Goal: Transaction & Acquisition: Book appointment/travel/reservation

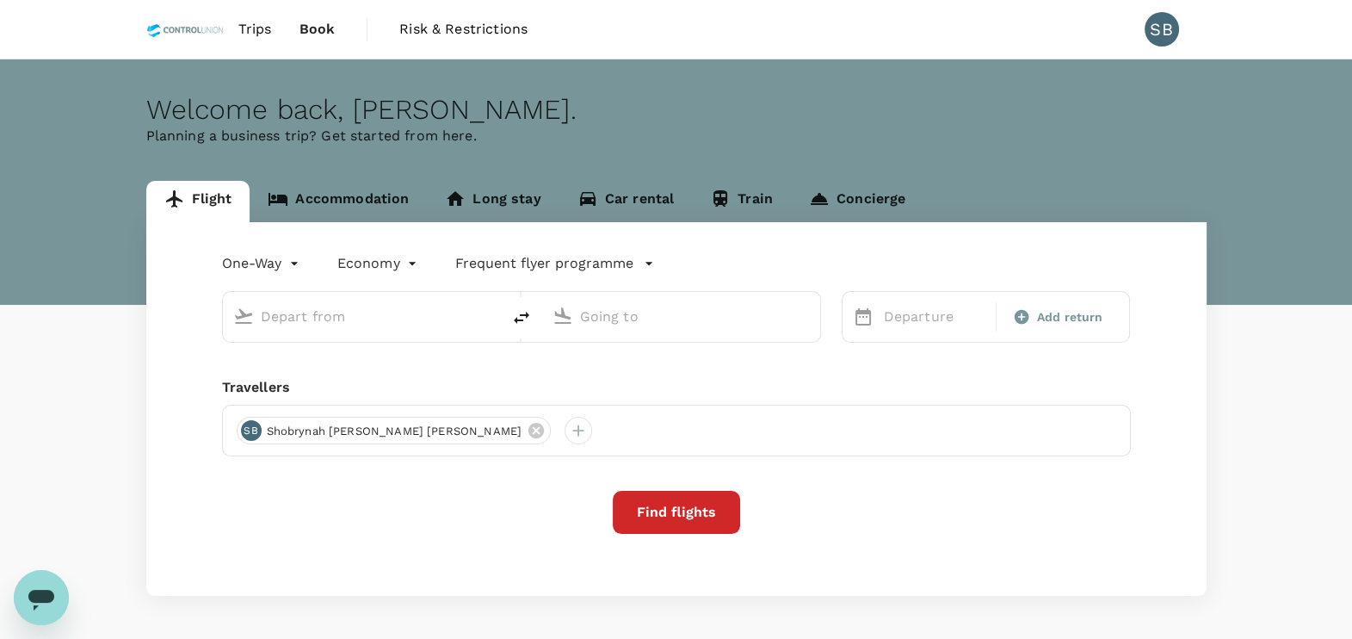
type input "Kuala Lumpur Intl ([GEOGRAPHIC_DATA])"
type input "Bintulu (BTU)"
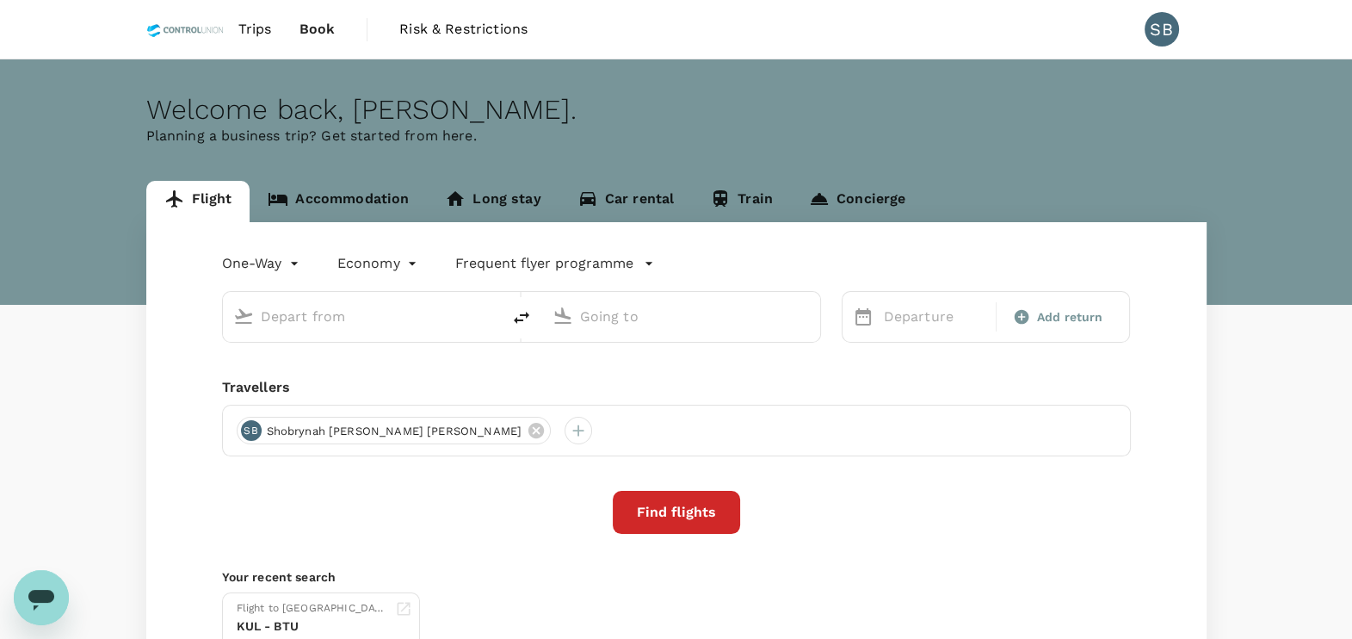
type input "Kuala Lumpur Intl ([GEOGRAPHIC_DATA])"
type input "Bintulu (BTU)"
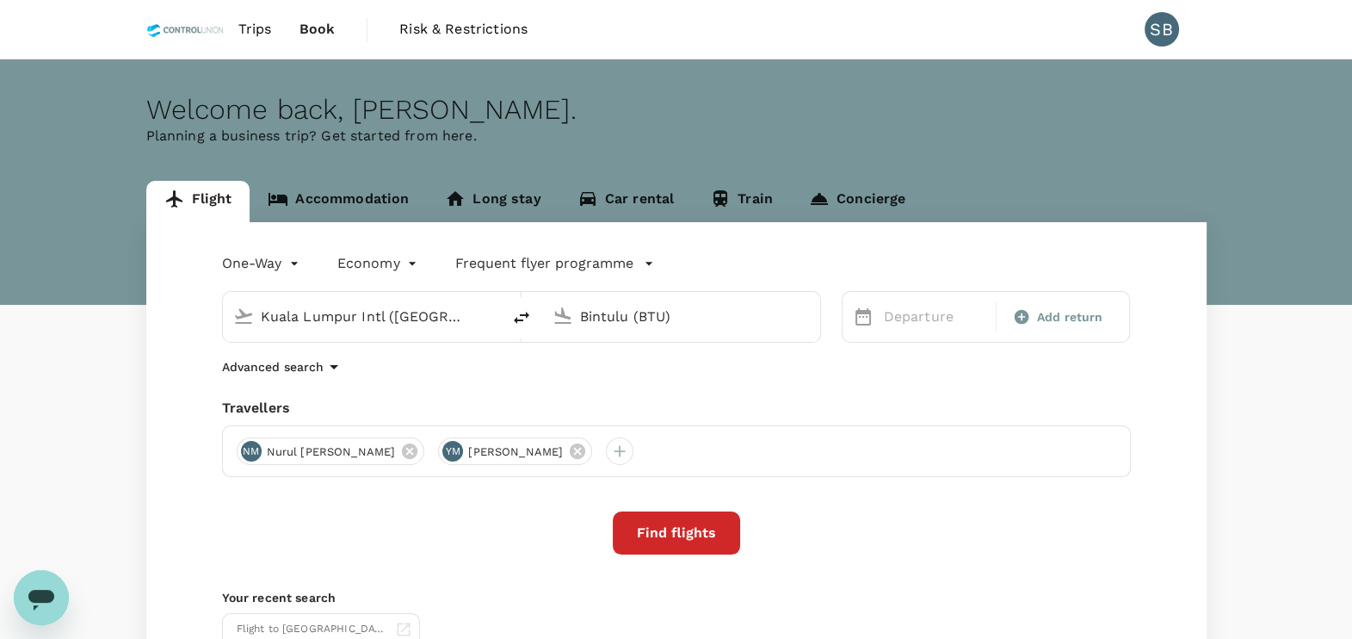
click at [374, 313] on input "Kuala Lumpur Intl ([GEOGRAPHIC_DATA])" at bounding box center [363, 316] width 204 height 27
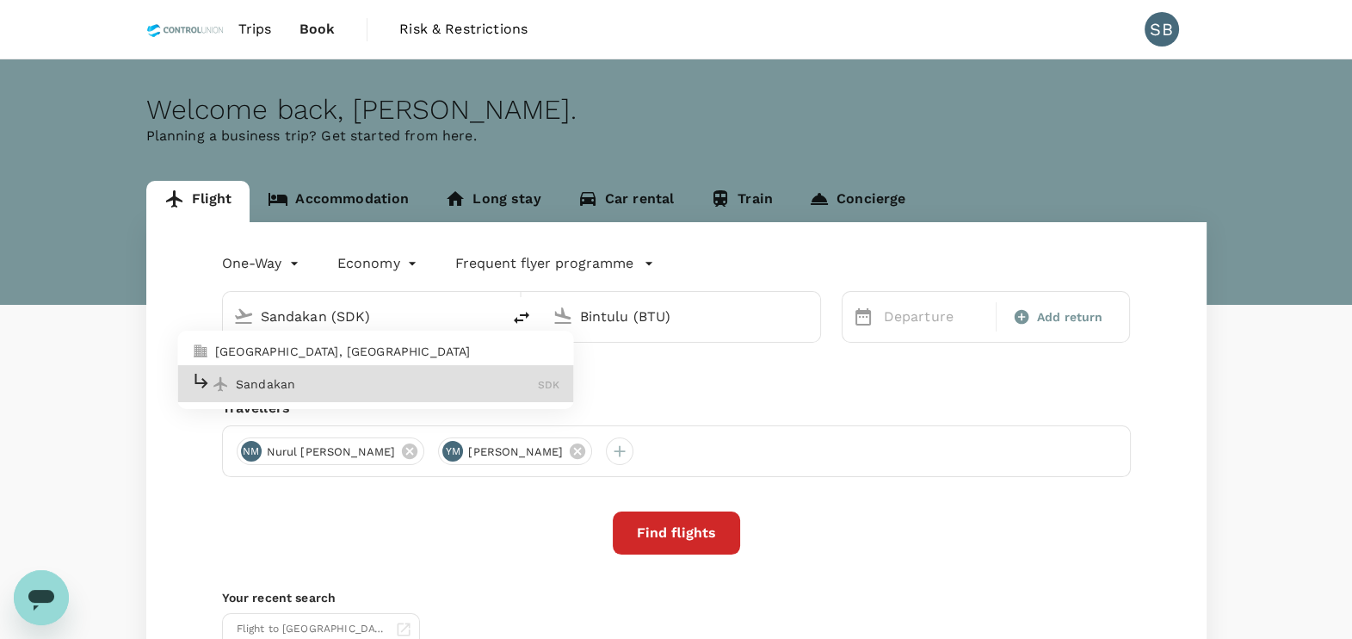
type input "Sandakan (SDK)"
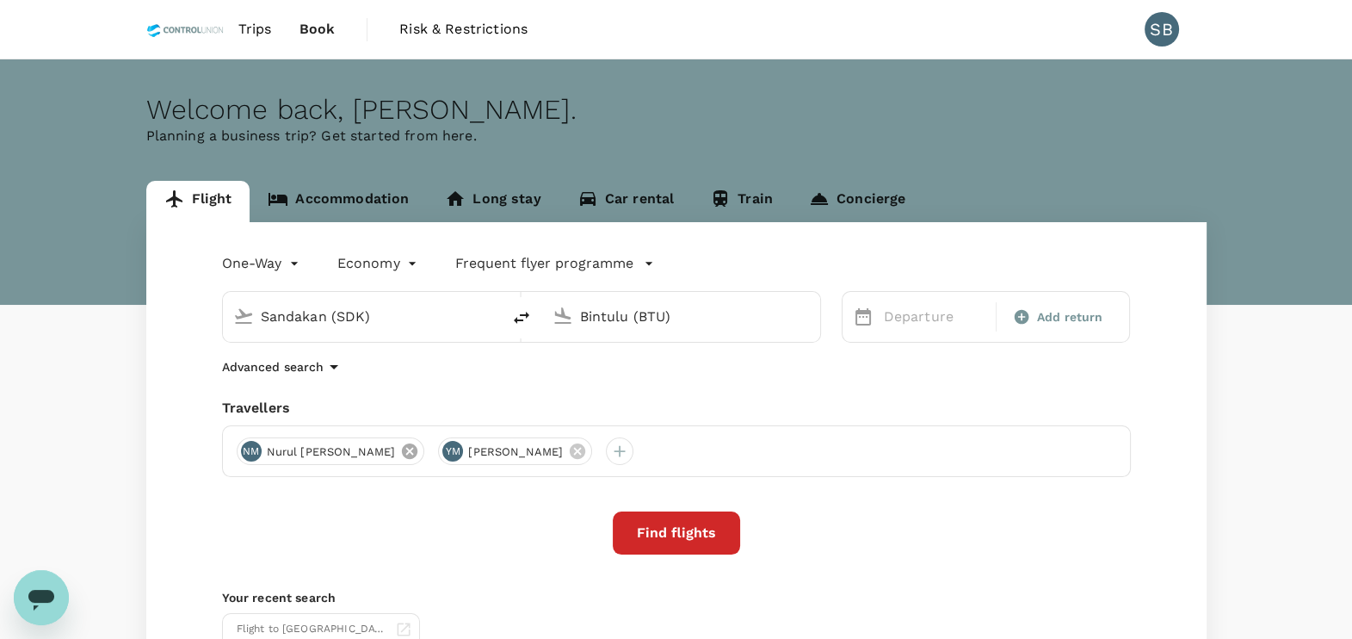
click at [419, 455] on icon at bounding box center [409, 451] width 19 height 19
click at [385, 448] on icon at bounding box center [375, 451] width 19 height 19
click at [257, 452] on div at bounding box center [251, 451] width 28 height 28
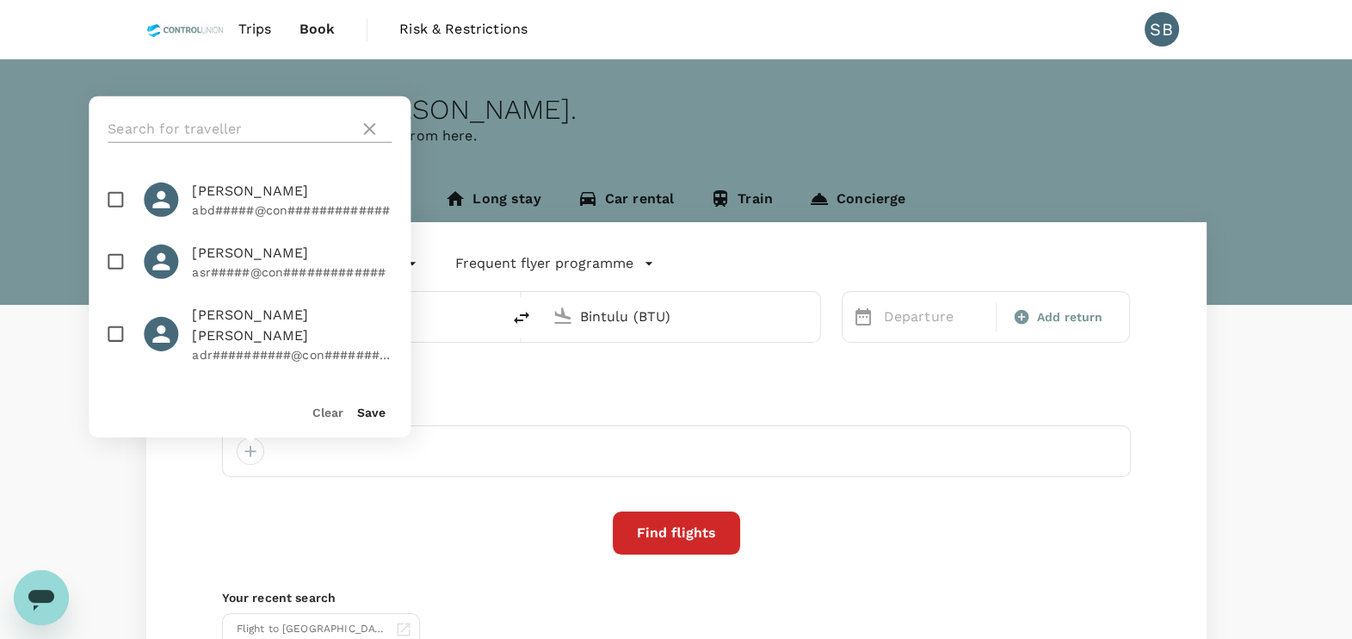
click at [193, 120] on input "text" at bounding box center [230, 129] width 244 height 28
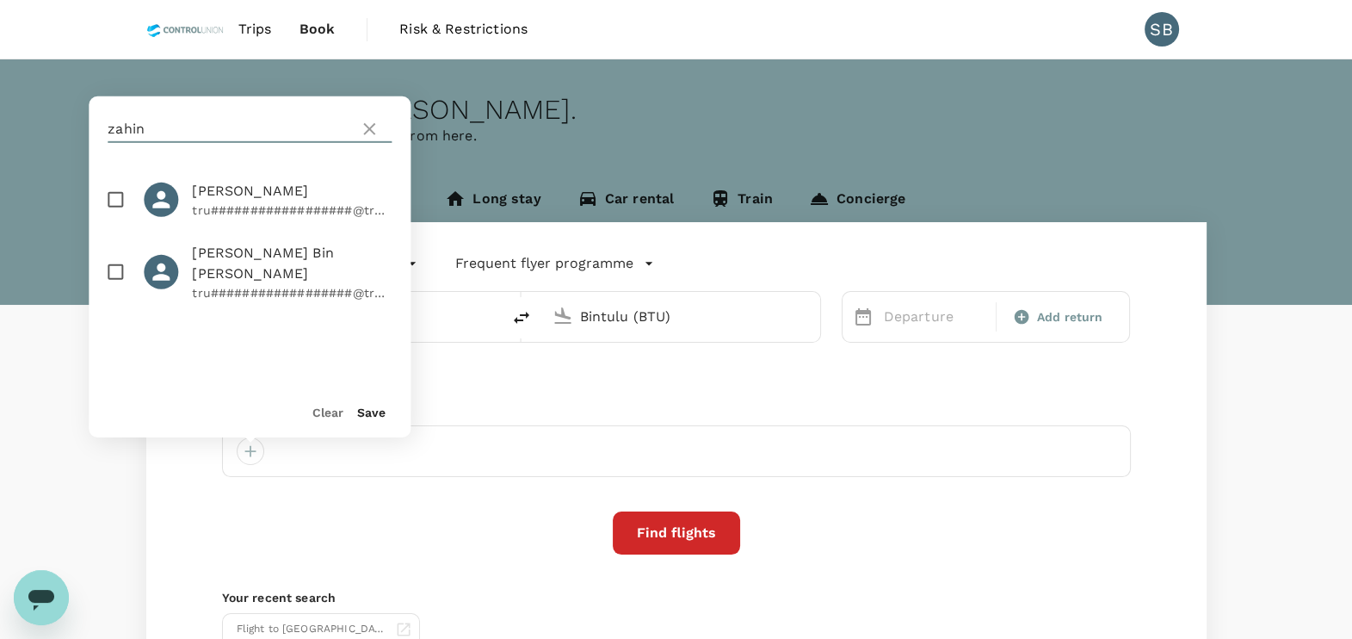
type input "zahin"
click at [116, 198] on input "checkbox" at bounding box center [115, 200] width 36 height 36
checkbox input "true"
click at [377, 421] on div "Save" at bounding box center [365, 404] width 42 height 34
click at [380, 416] on button "Save" at bounding box center [371, 412] width 28 height 14
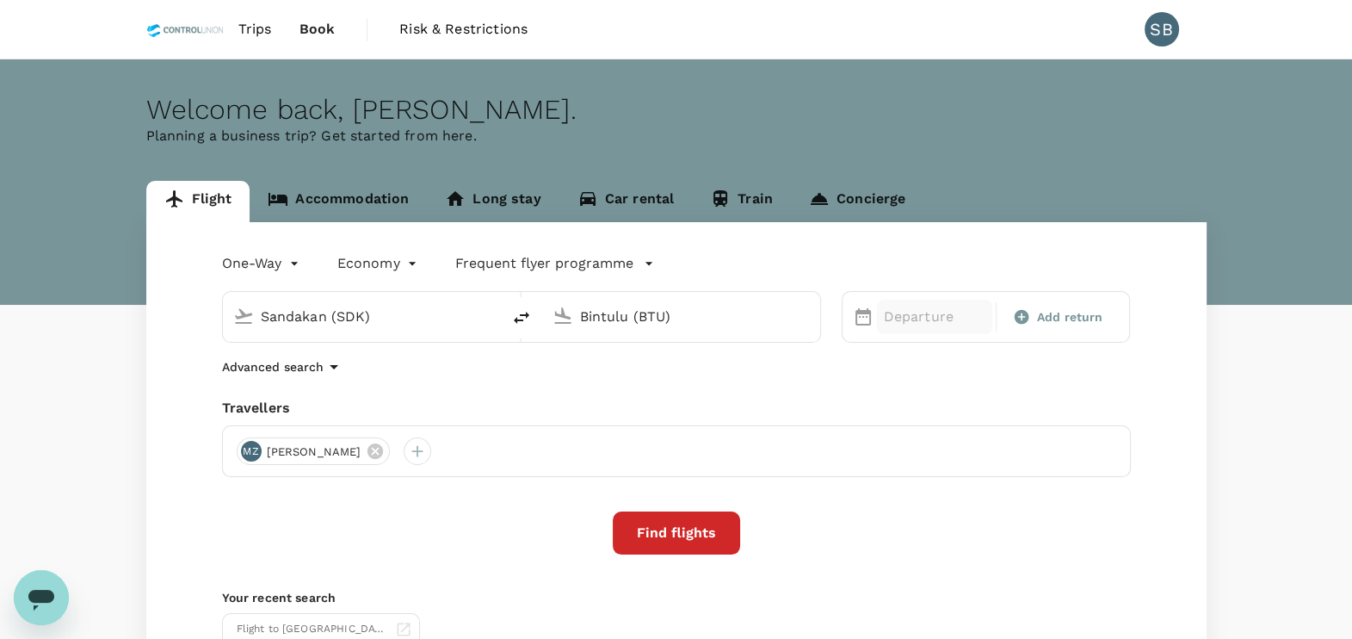
click at [916, 317] on p "Departure" at bounding box center [935, 316] width 102 height 21
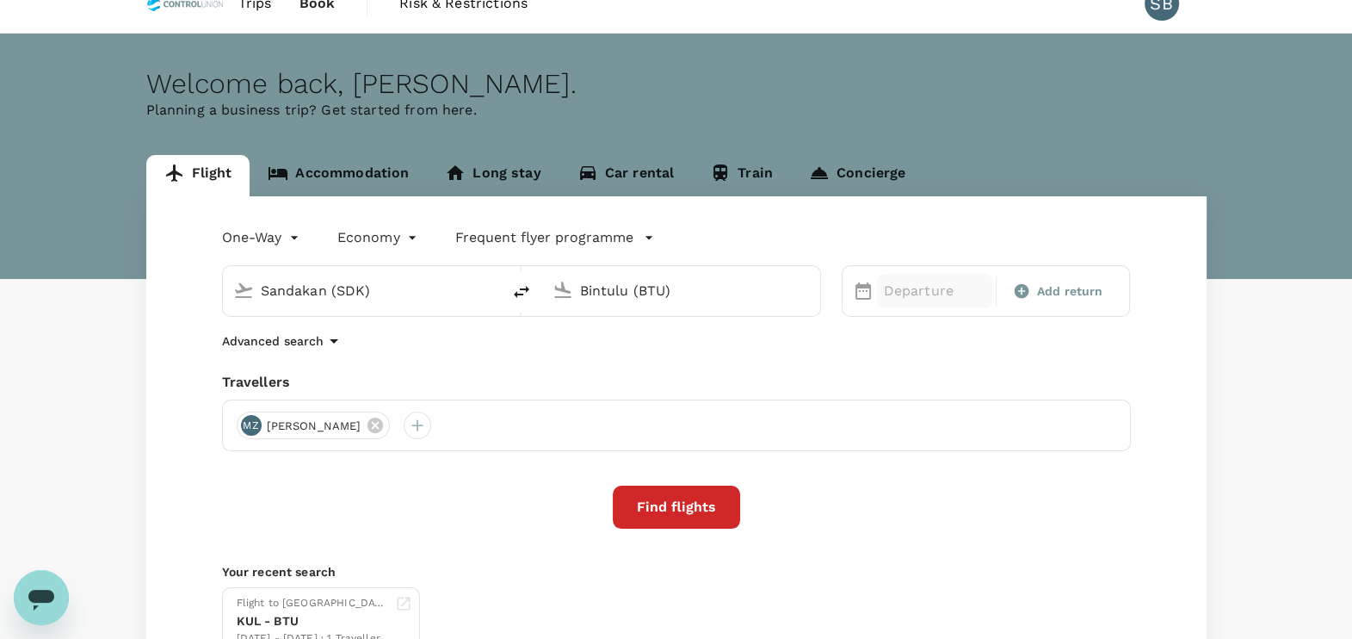
scroll to position [34, 0]
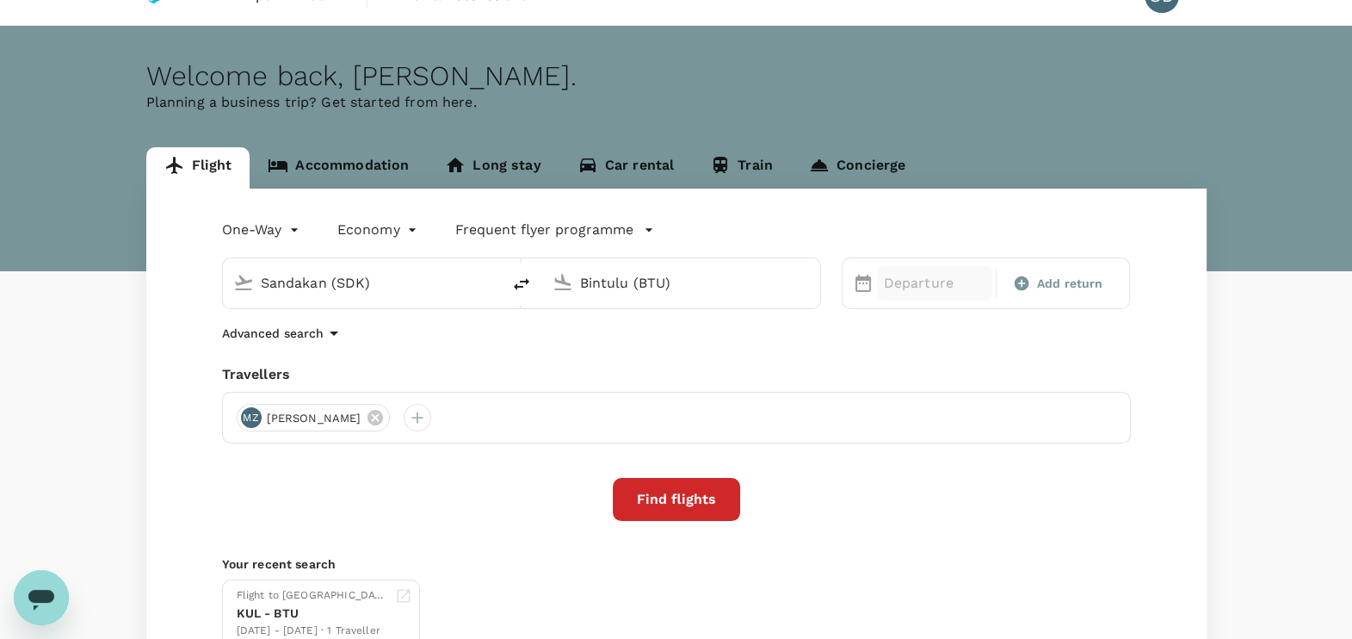
click at [878, 273] on div "Departure" at bounding box center [934, 283] width 115 height 34
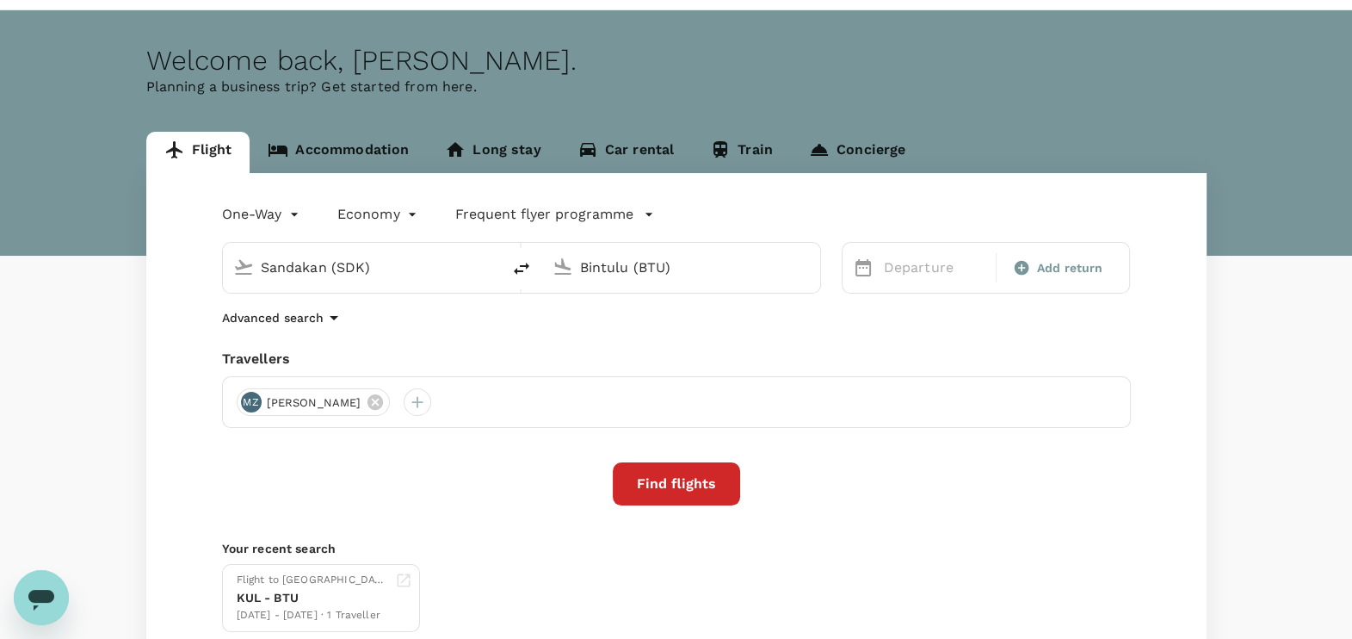
scroll to position [71, 0]
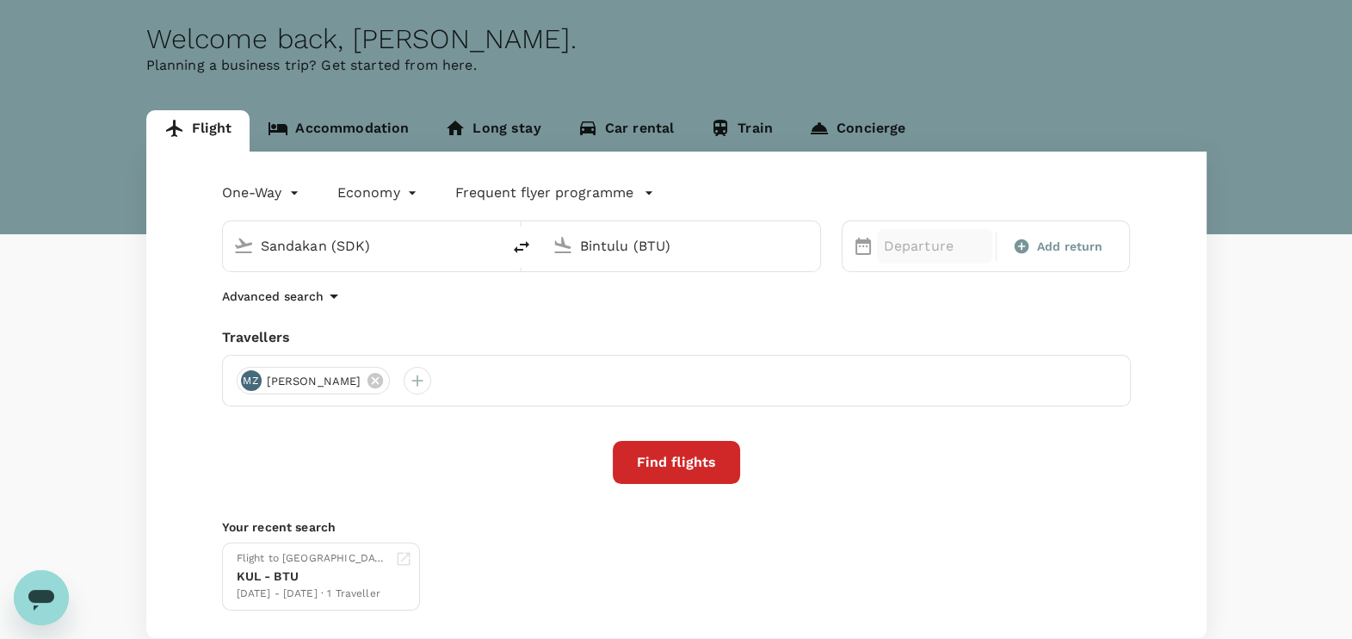
click at [896, 254] on p "Departure" at bounding box center [935, 246] width 102 height 21
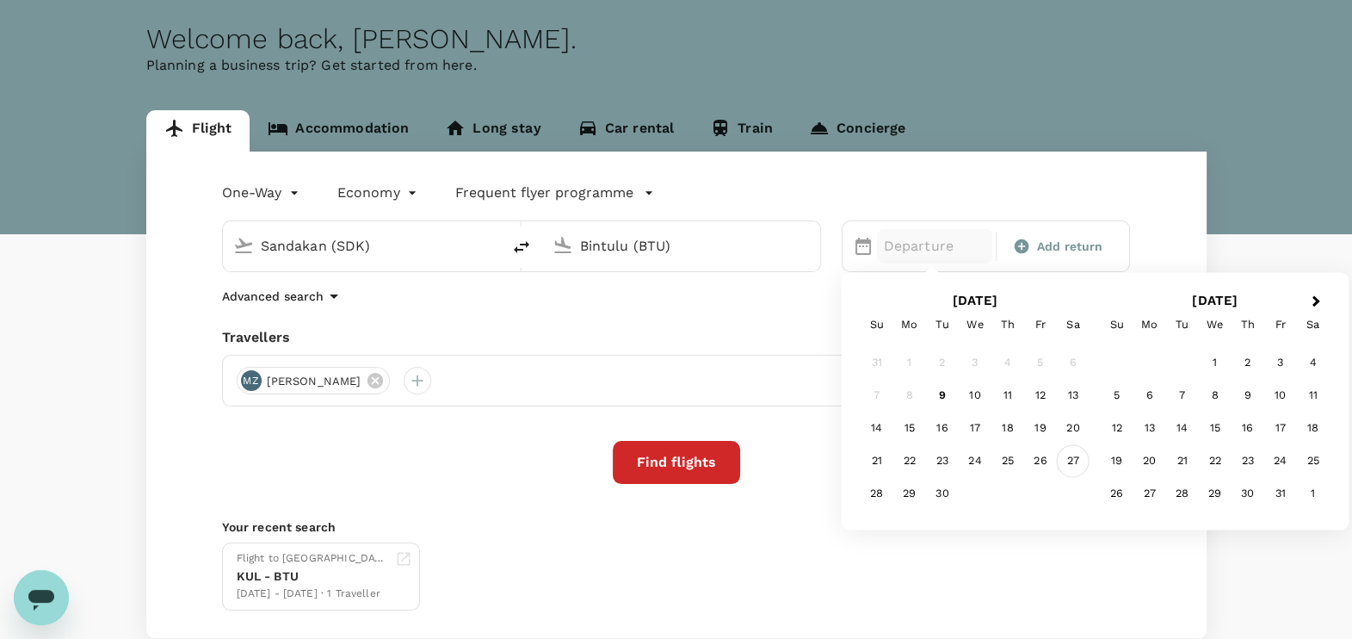
click at [1076, 459] on div "27" at bounding box center [1073, 461] width 33 height 33
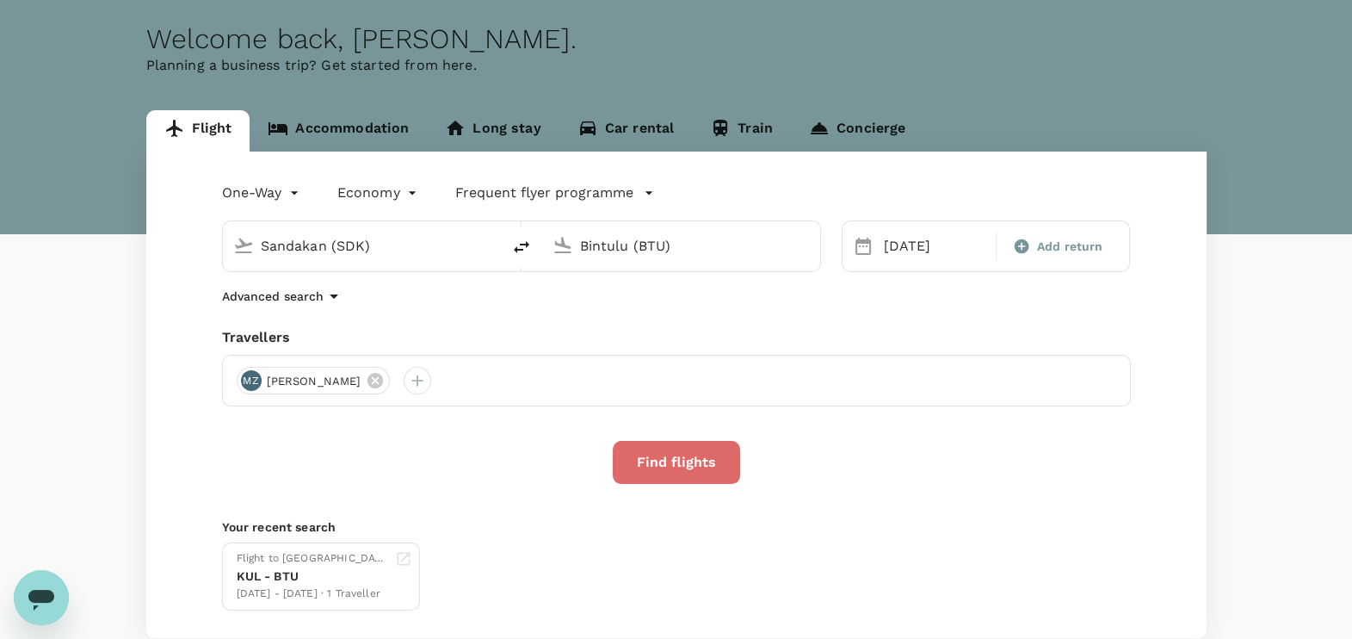
click at [689, 465] on button "Find flights" at bounding box center [676, 462] width 127 height 43
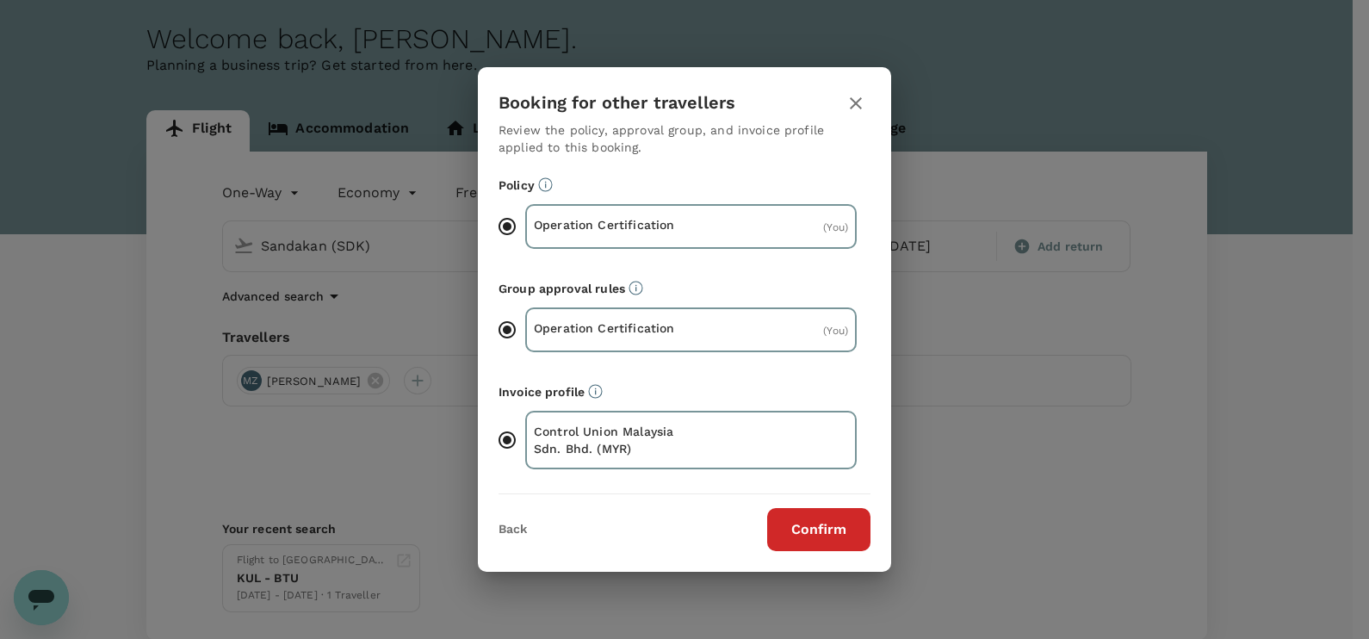
click at [813, 525] on button "Confirm" at bounding box center [818, 529] width 103 height 43
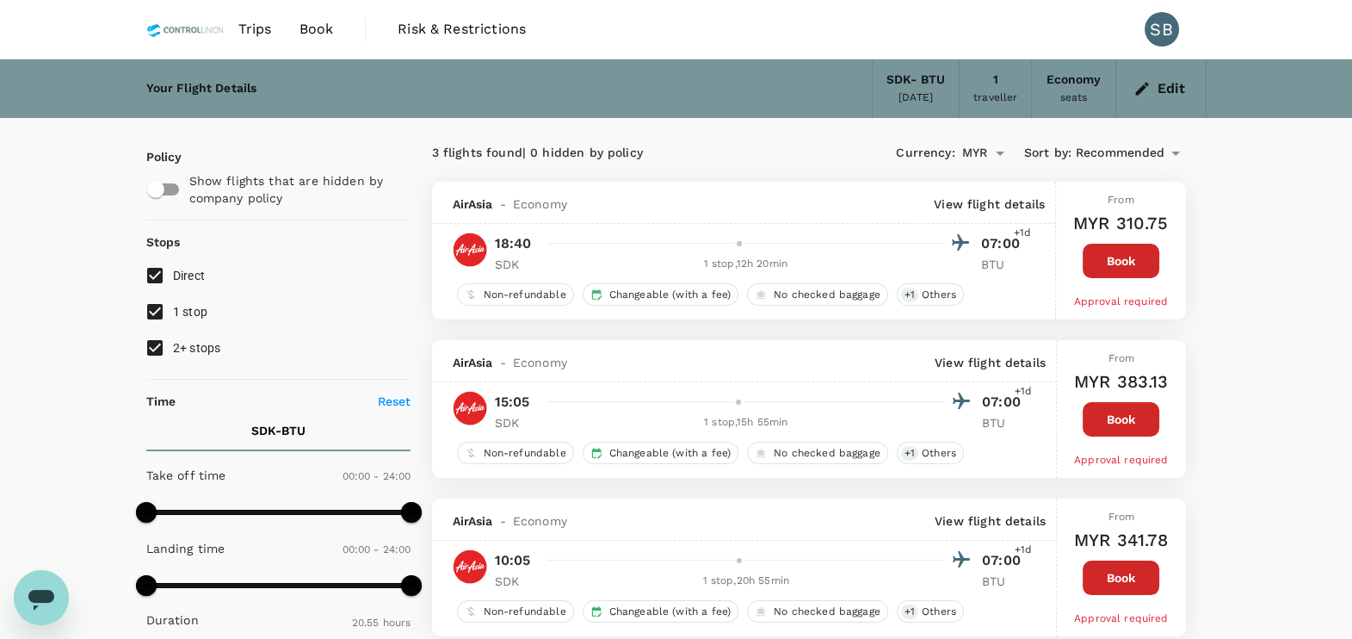
click at [1037, 212] on p "View flight details" at bounding box center [989, 203] width 111 height 17
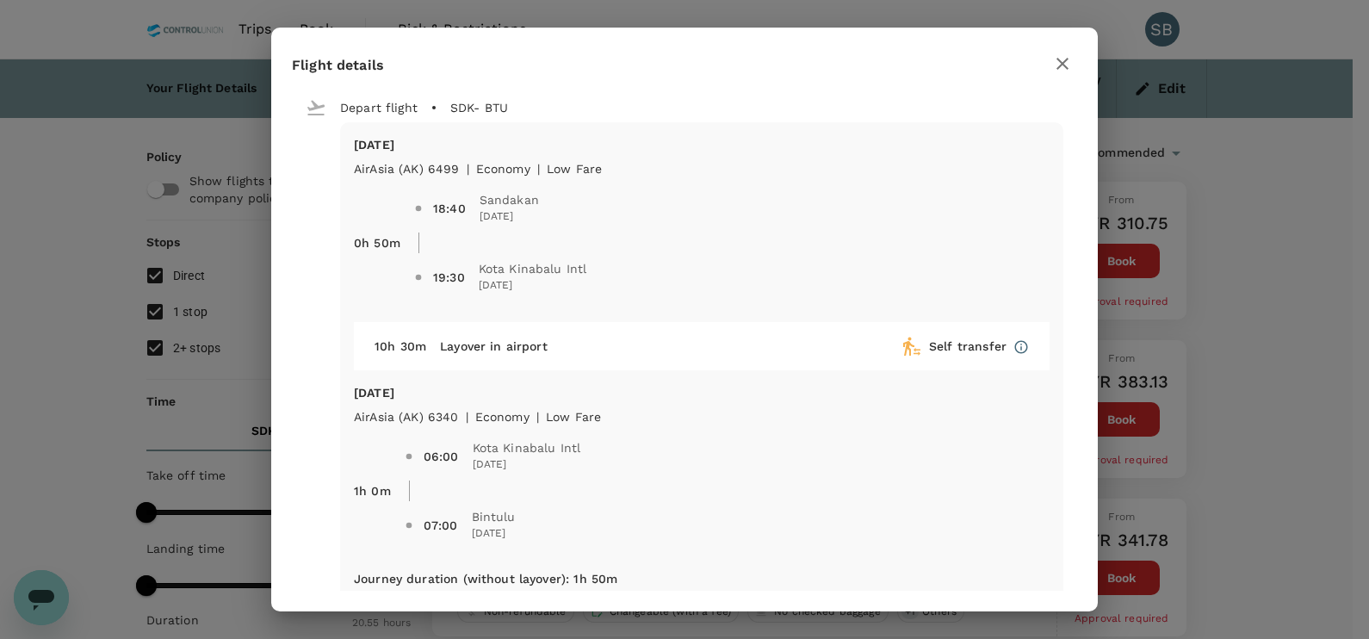
click at [1066, 66] on icon "button" at bounding box center [1062, 64] width 12 height 12
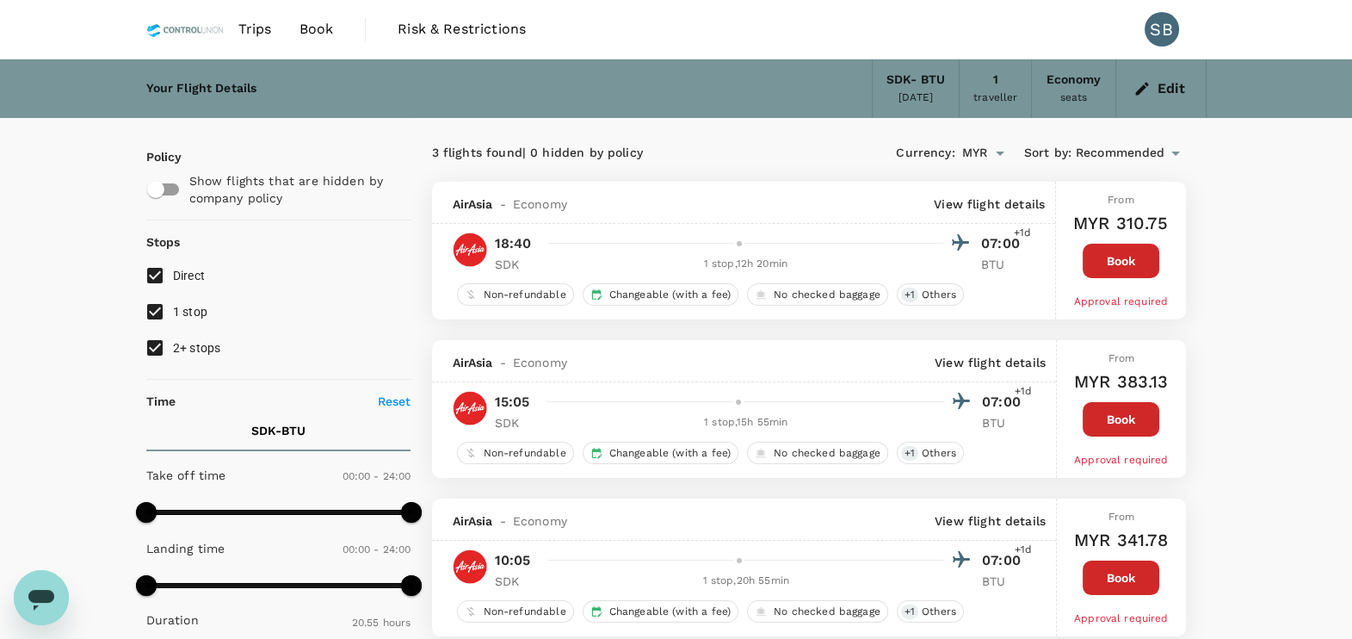
click at [1003, 368] on p "View flight details" at bounding box center [990, 362] width 111 height 17
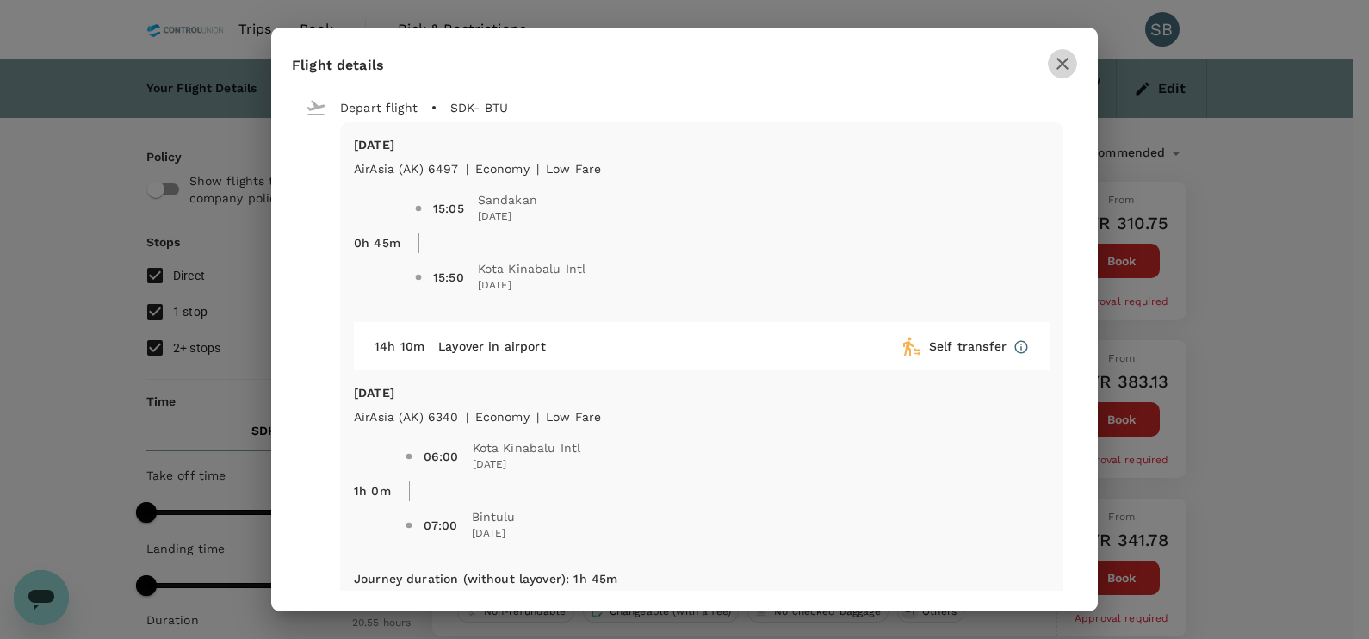
click at [1058, 73] on button "button" at bounding box center [1062, 63] width 29 height 29
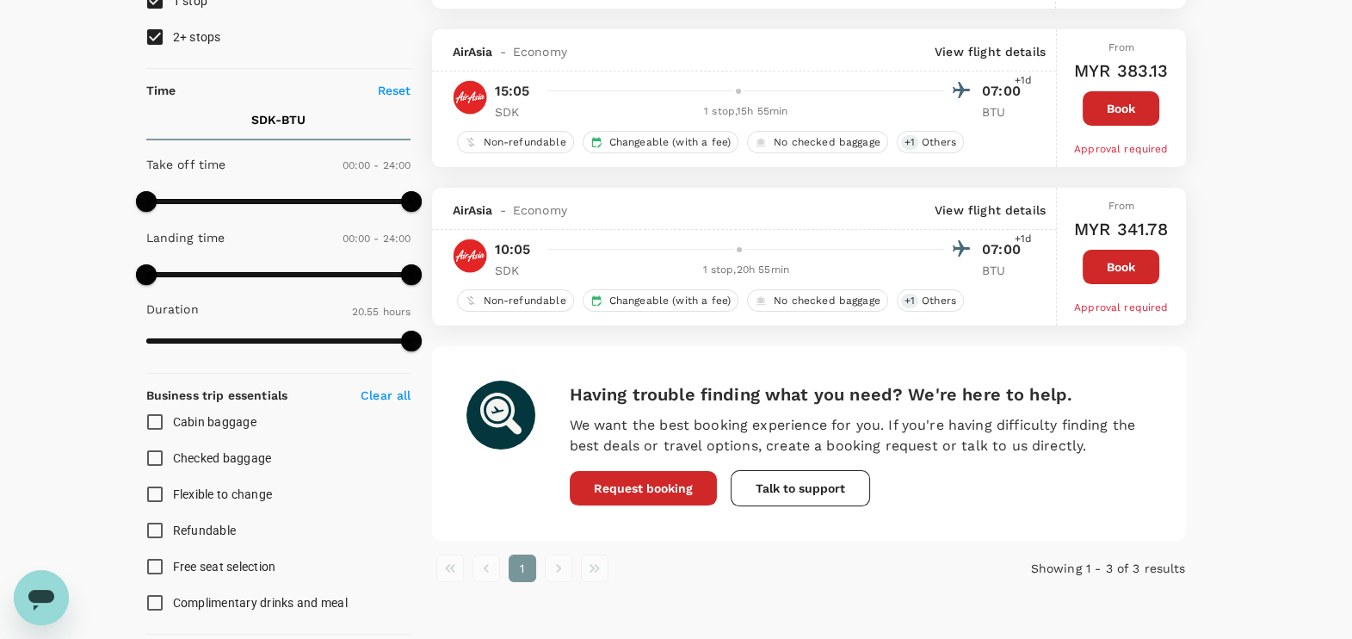
scroll to position [394, 0]
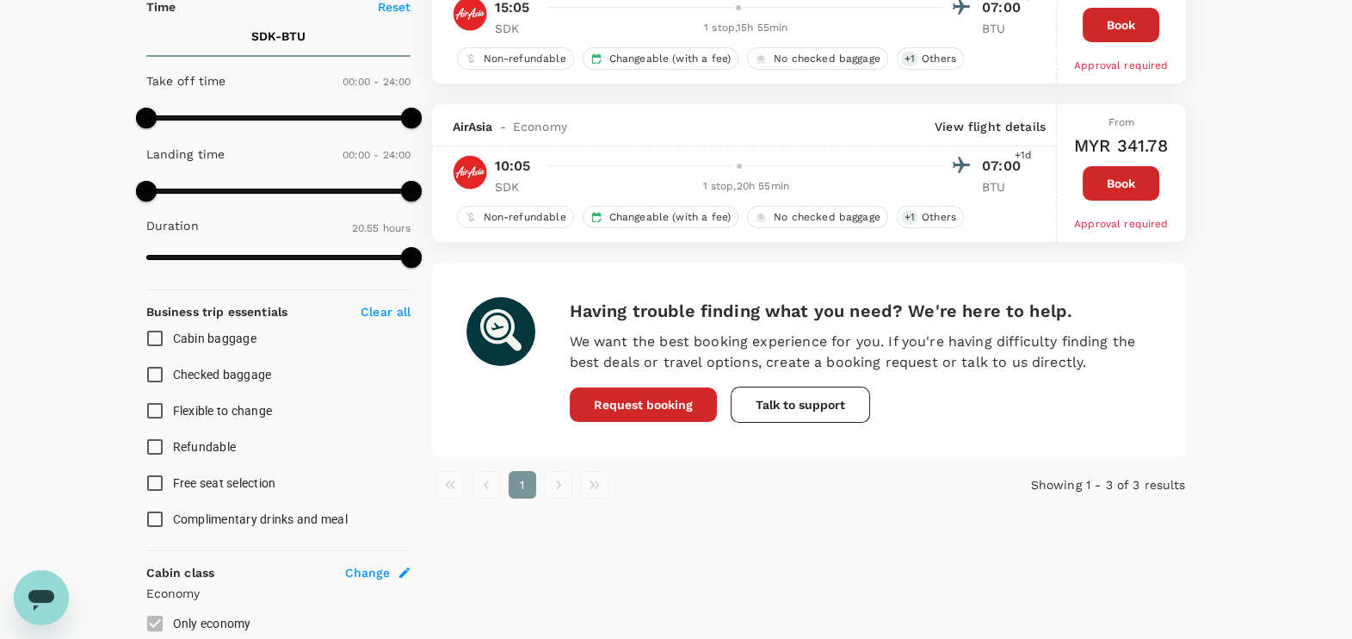
click at [1007, 113] on div "AirAsia - Economy View flight details" at bounding box center [744, 125] width 624 height 42
click at [1007, 121] on p "View flight details" at bounding box center [990, 126] width 111 height 17
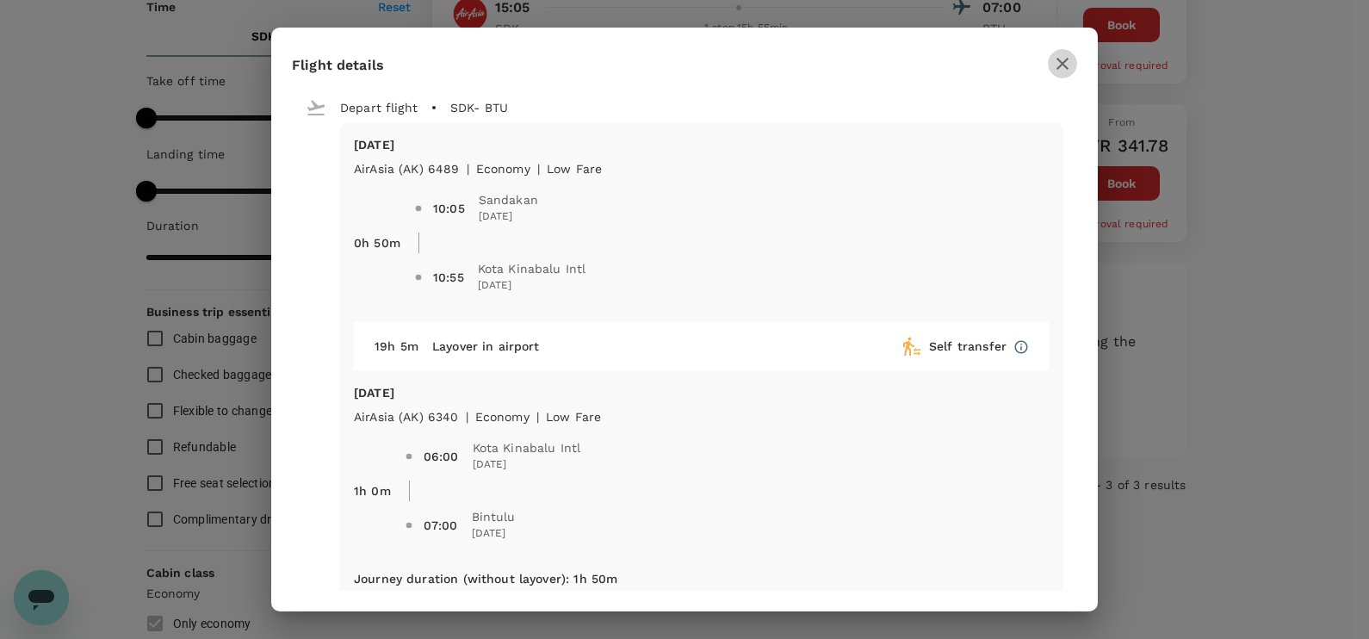
click at [1068, 63] on icon "button" at bounding box center [1062, 63] width 21 height 21
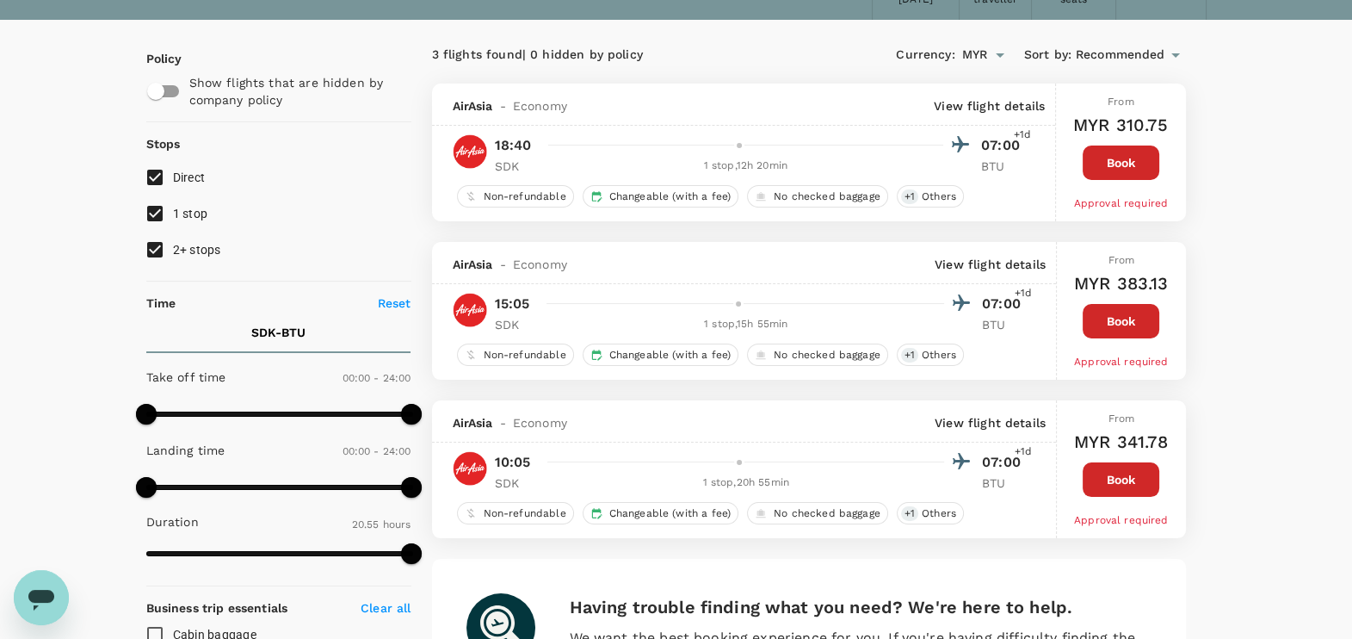
scroll to position [0, 0]
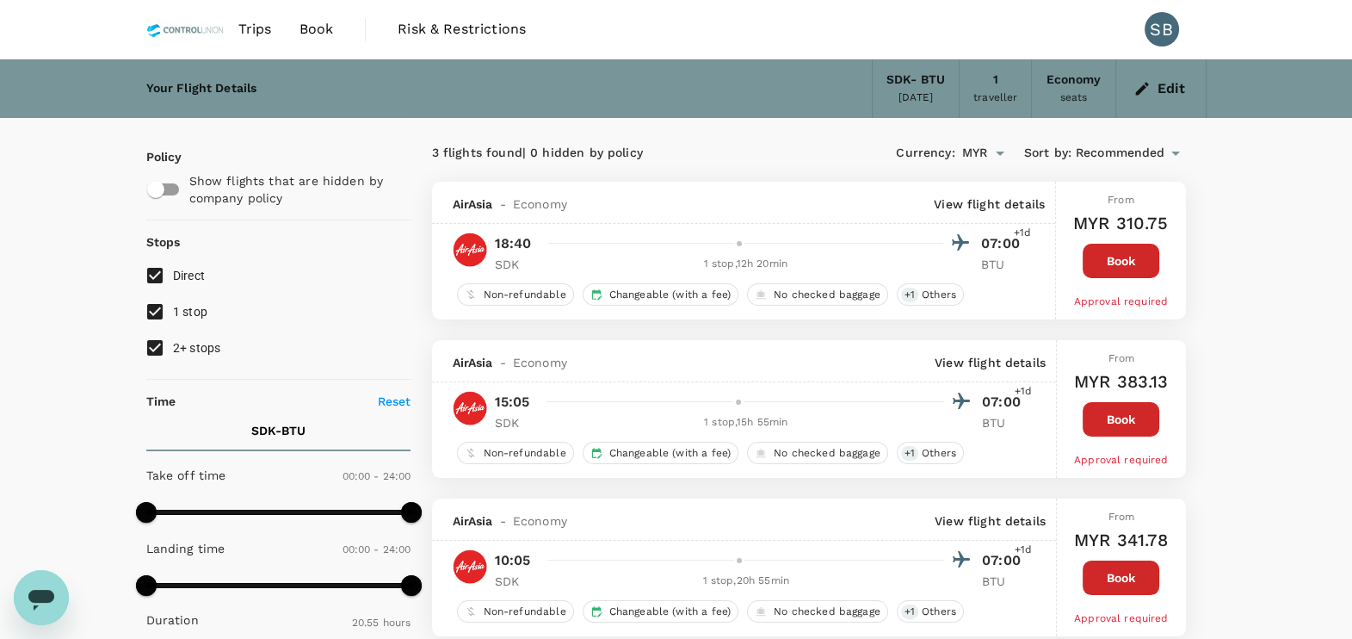
click at [1002, 195] on p "View flight details" at bounding box center [989, 203] width 111 height 17
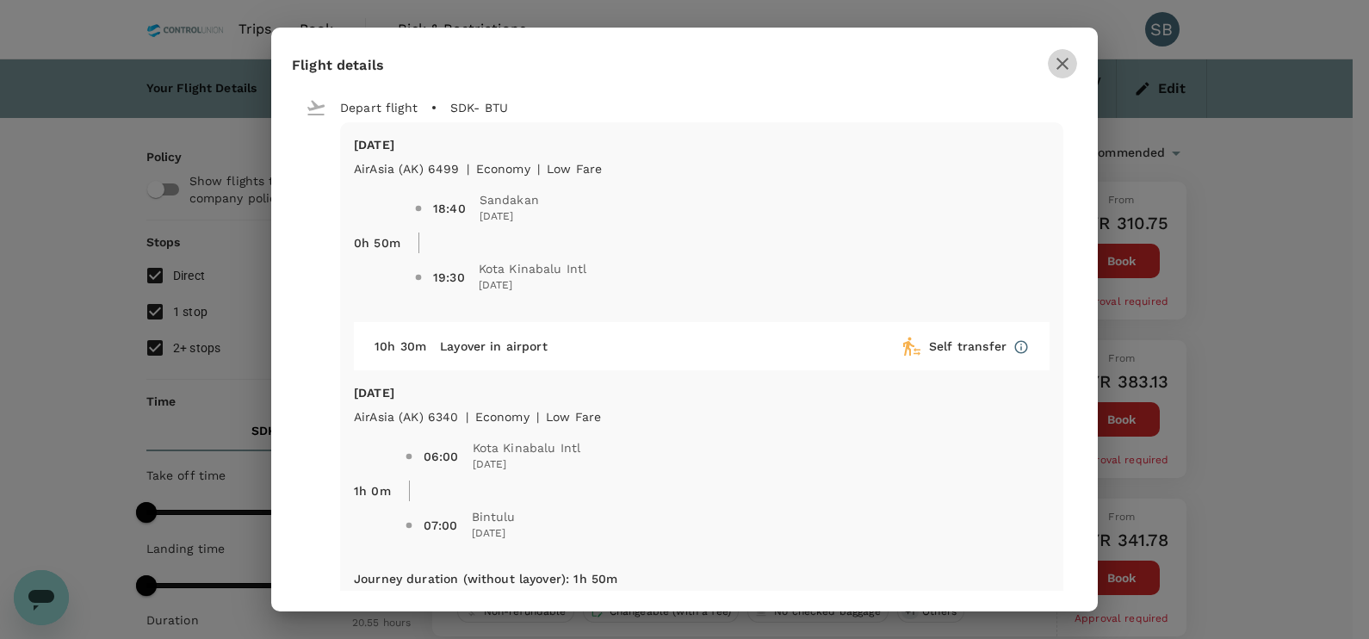
click at [1068, 59] on icon "button" at bounding box center [1062, 63] width 21 height 21
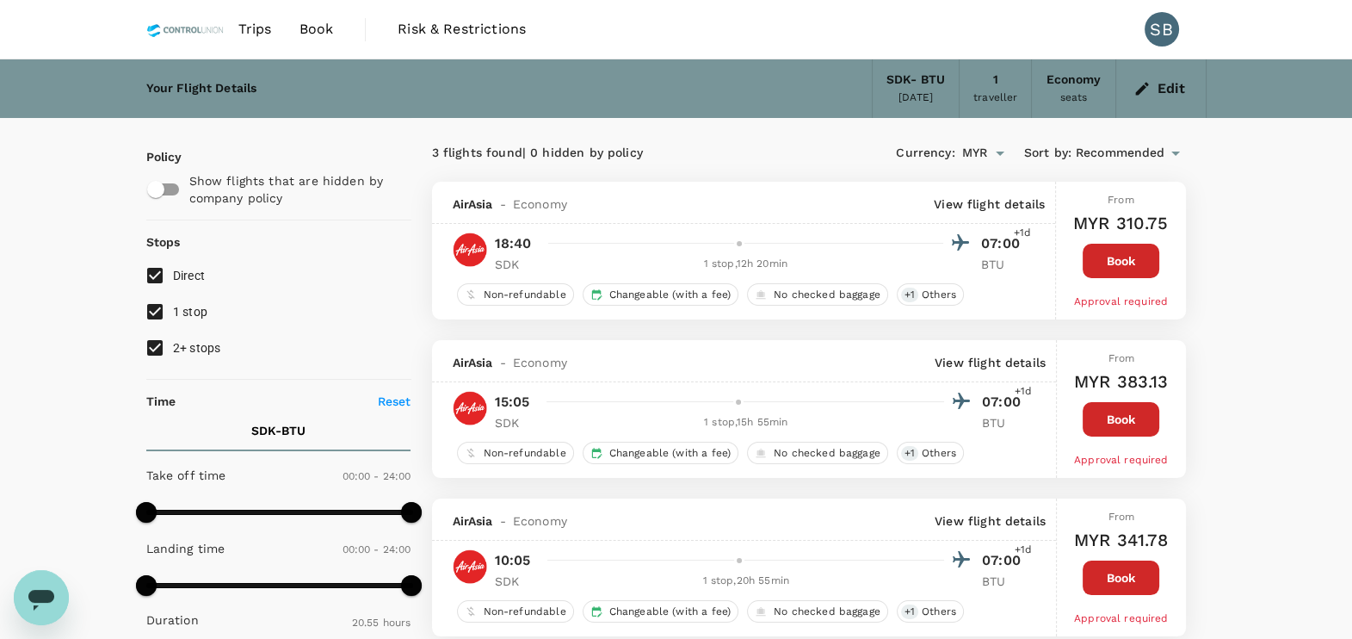
click at [1024, 201] on p "View flight details" at bounding box center [989, 203] width 111 height 17
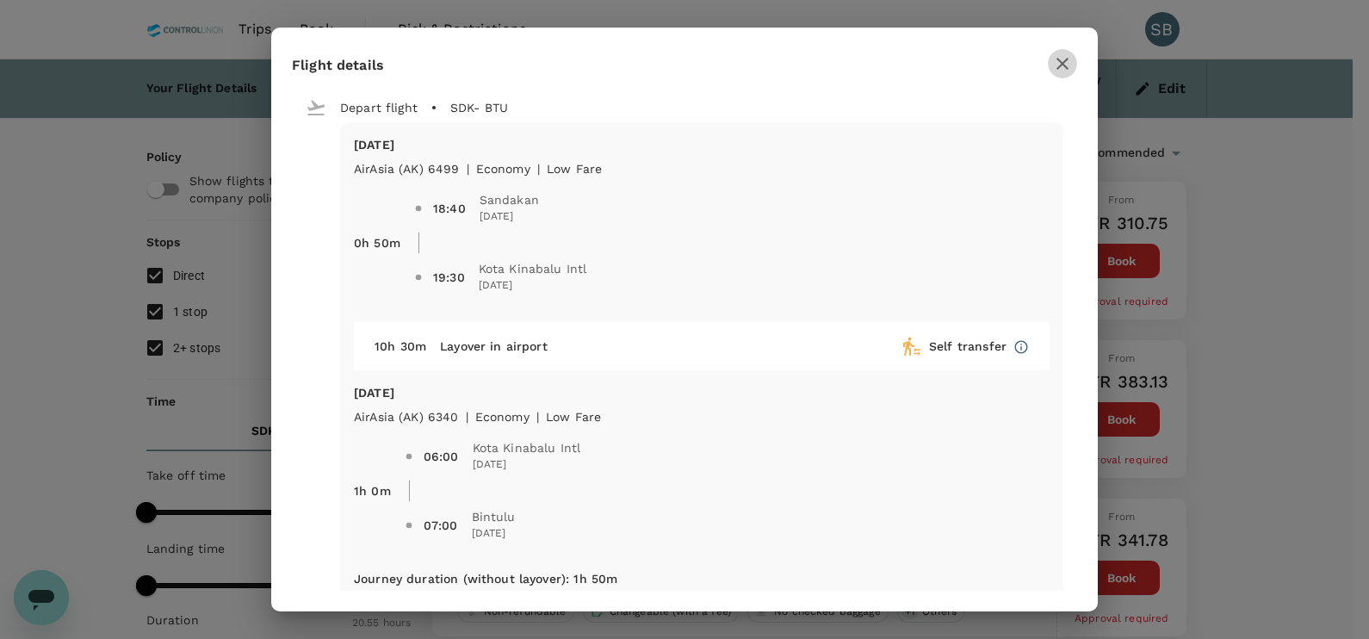
click at [1068, 62] on icon "button" at bounding box center [1062, 63] width 21 height 21
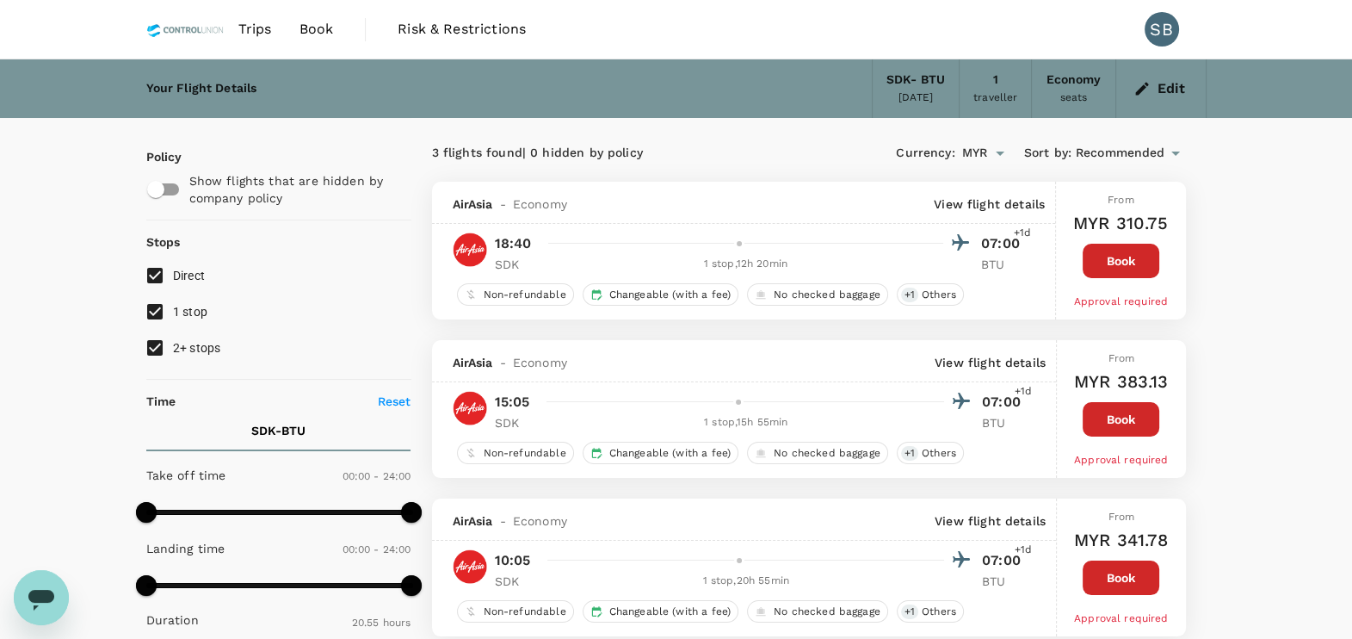
scroll to position [65, 0]
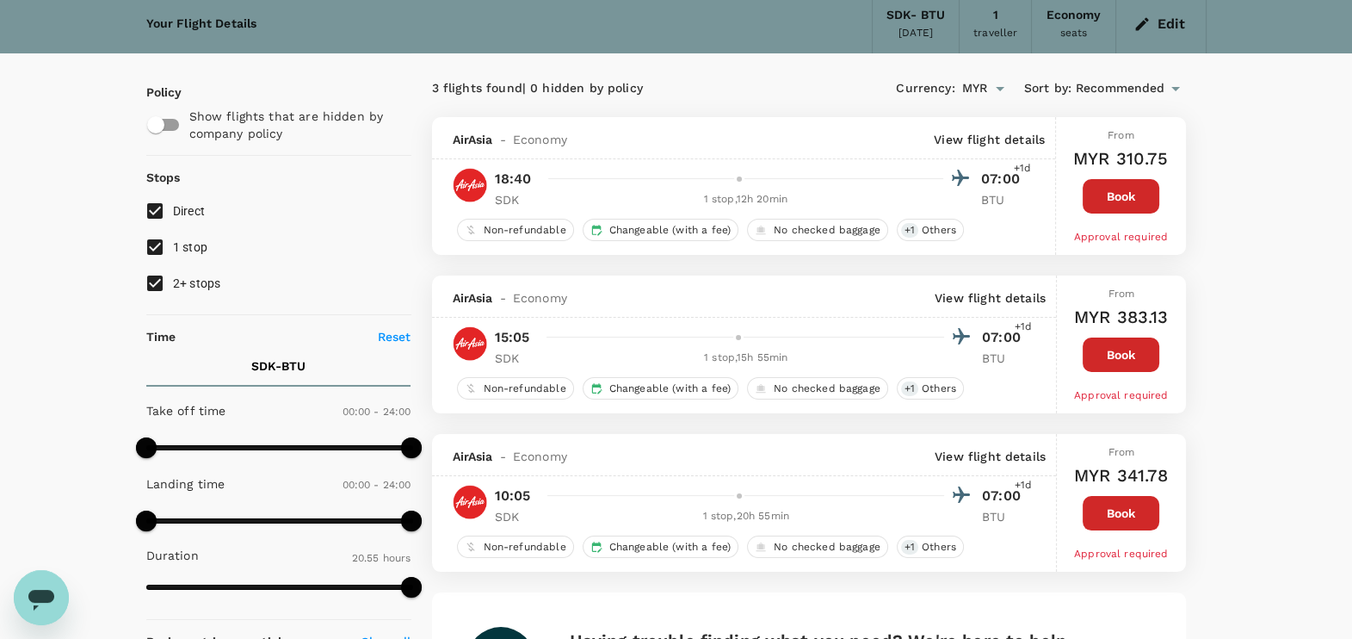
click at [158, 241] on input "1 stop" at bounding box center [155, 247] width 36 height 36
checkbox input "false"
click at [176, 276] on span "2+ stops" at bounding box center [197, 283] width 48 height 14
click at [173, 275] on input "2+ stops" at bounding box center [155, 283] width 36 height 36
checkbox input "false"
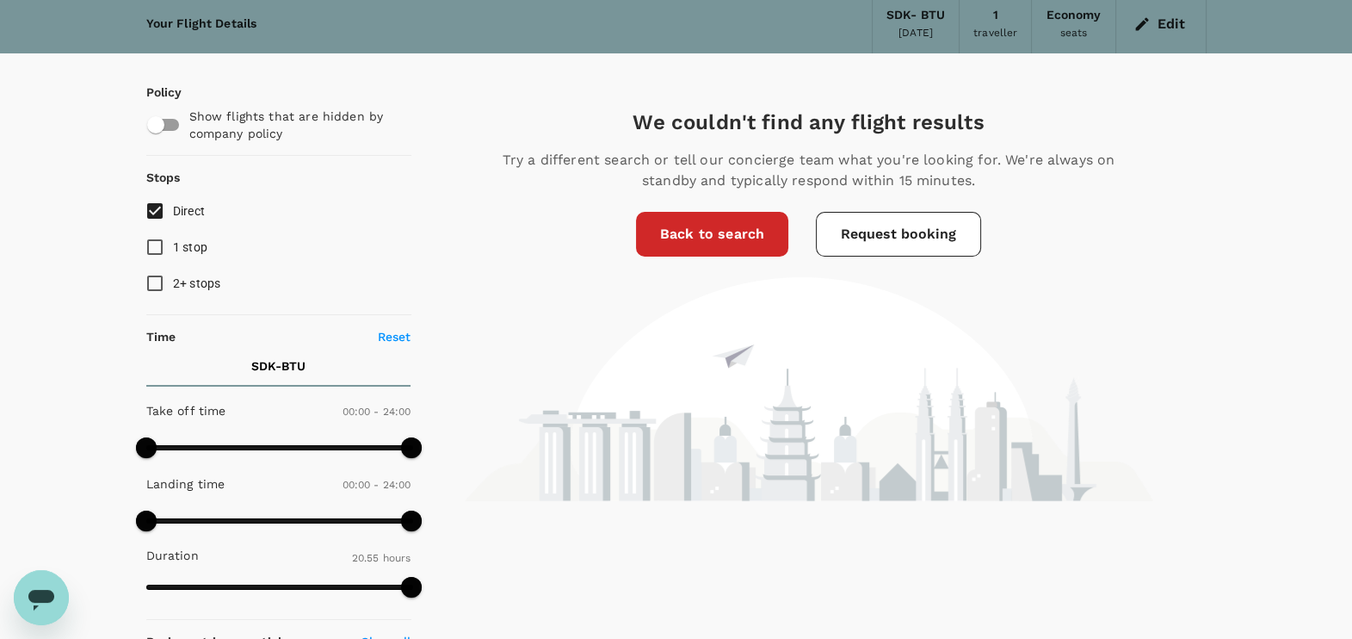
click at [183, 245] on span "1 stop" at bounding box center [190, 247] width 35 height 14
click at [173, 245] on input "1 stop" at bounding box center [155, 247] width 36 height 36
checkbox input "true"
click at [183, 277] on span "2+ stops" at bounding box center [197, 283] width 48 height 14
click at [173, 277] on input "2+ stops" at bounding box center [155, 283] width 36 height 36
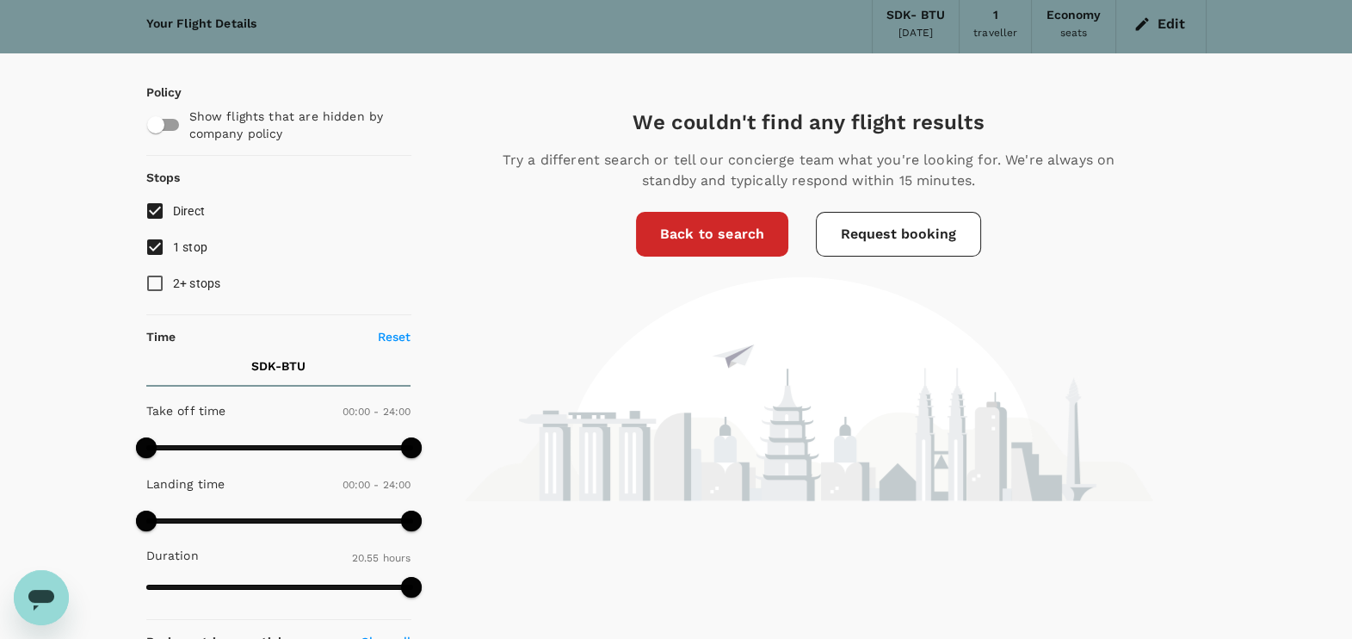
checkbox input "true"
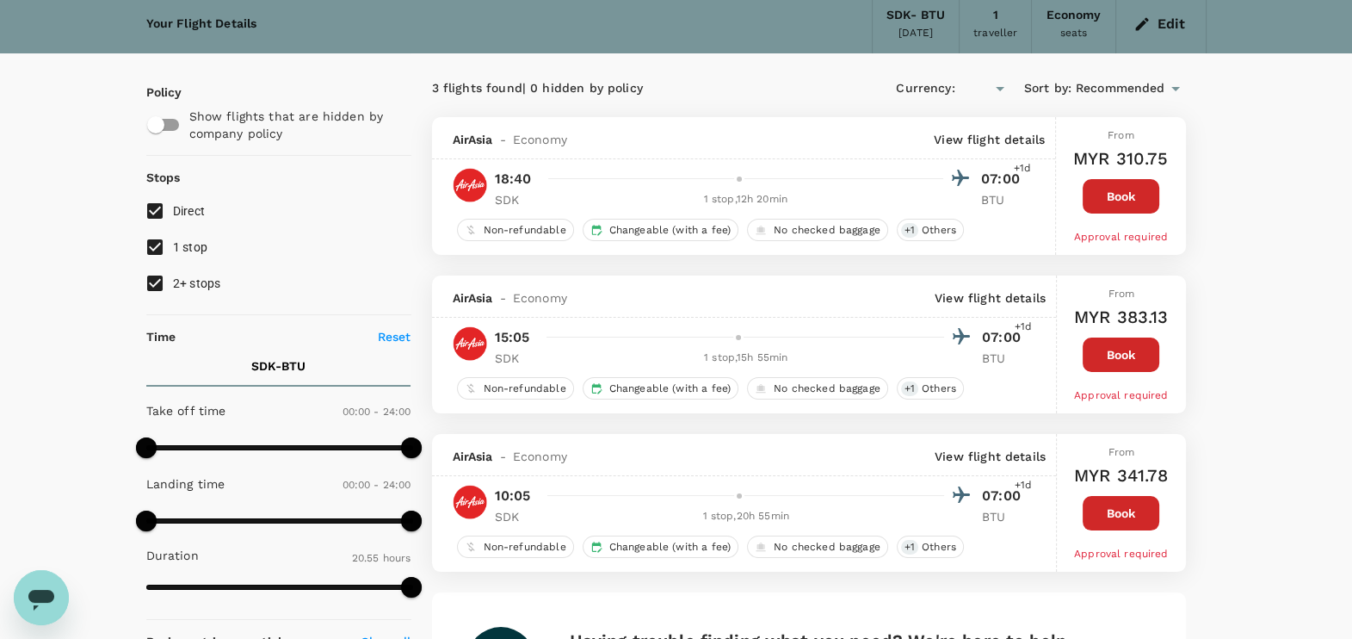
type input "MYR"
click at [943, 294] on p "View flight details" at bounding box center [990, 297] width 111 height 17
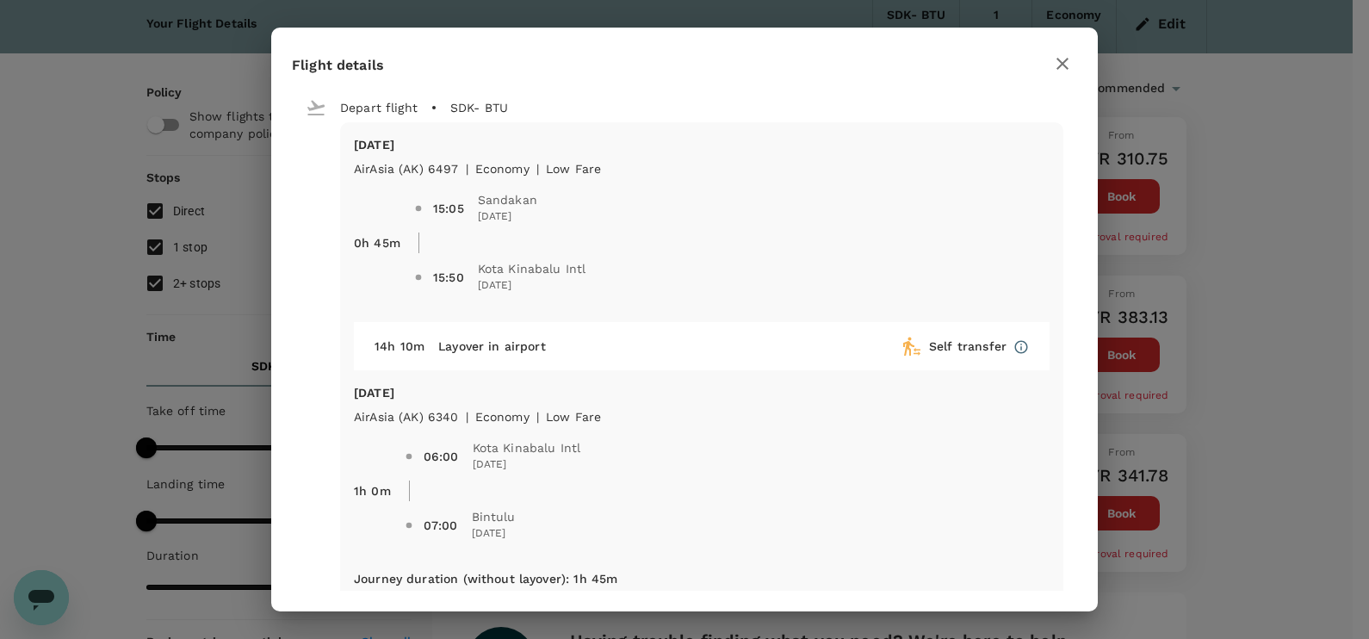
click at [1068, 71] on icon "button" at bounding box center [1062, 63] width 21 height 21
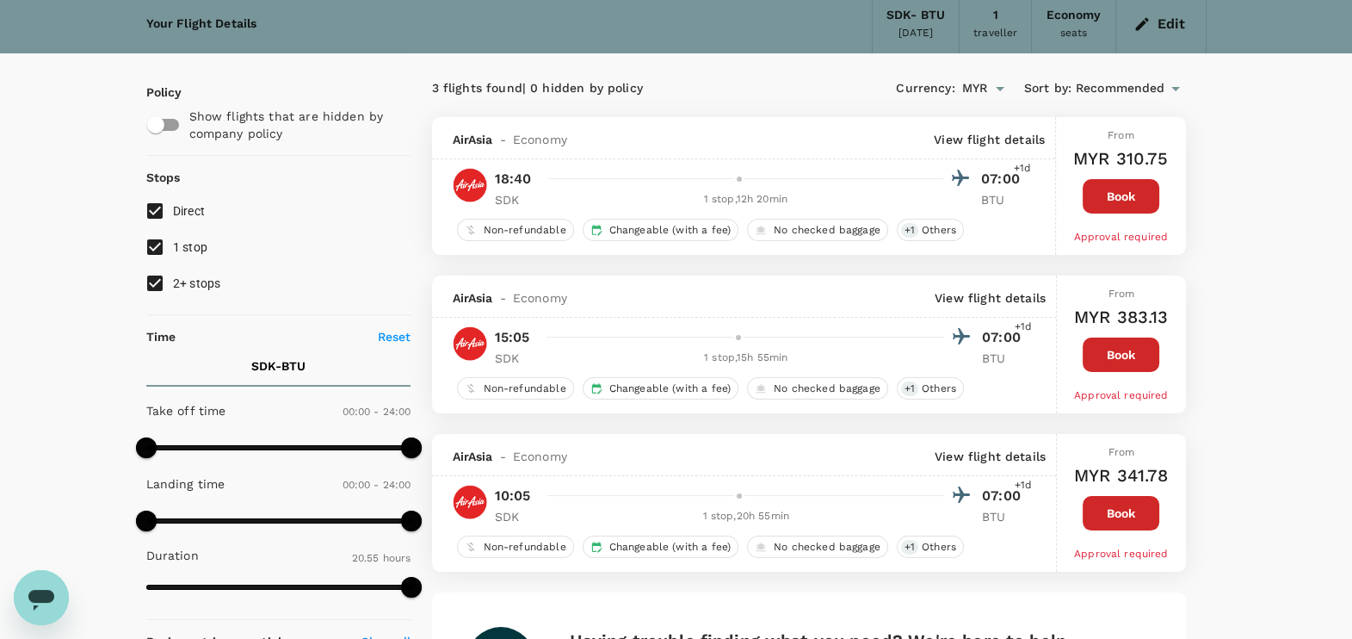
click at [1008, 456] on p "View flight details" at bounding box center [990, 456] width 111 height 17
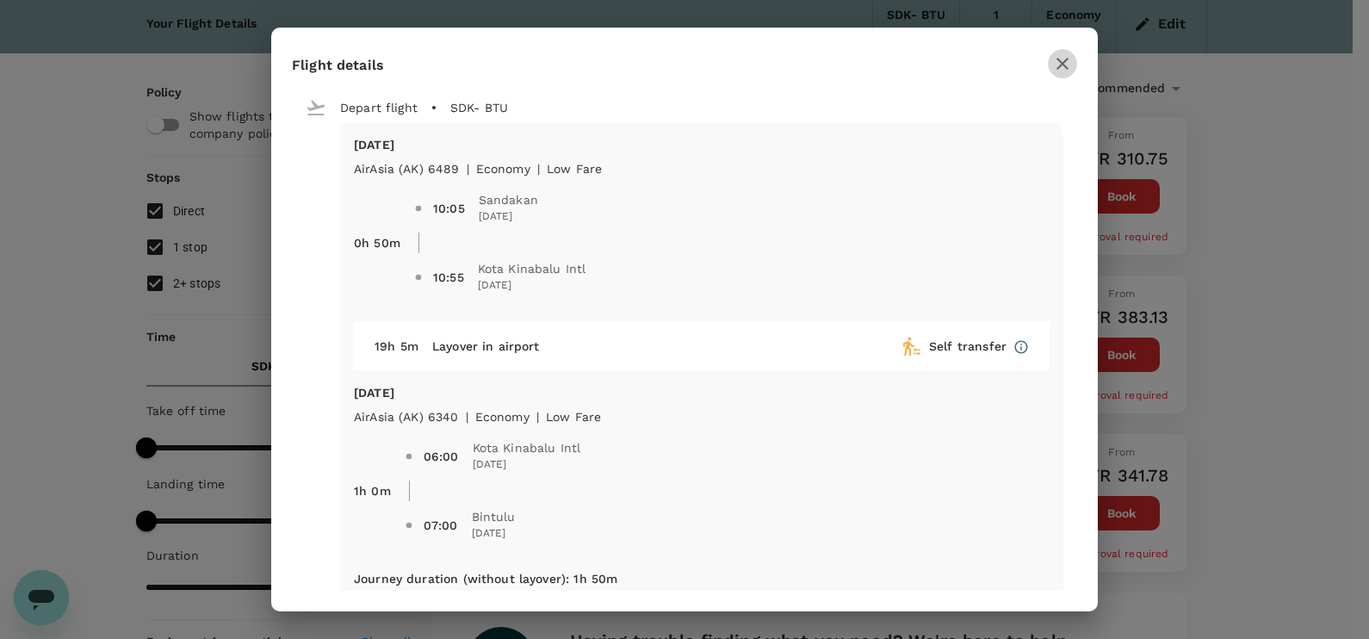
drag, startPoint x: 1068, startPoint y: 65, endPoint x: 1059, endPoint y: 146, distance: 82.2
click at [1068, 65] on icon "button" at bounding box center [1062, 63] width 21 height 21
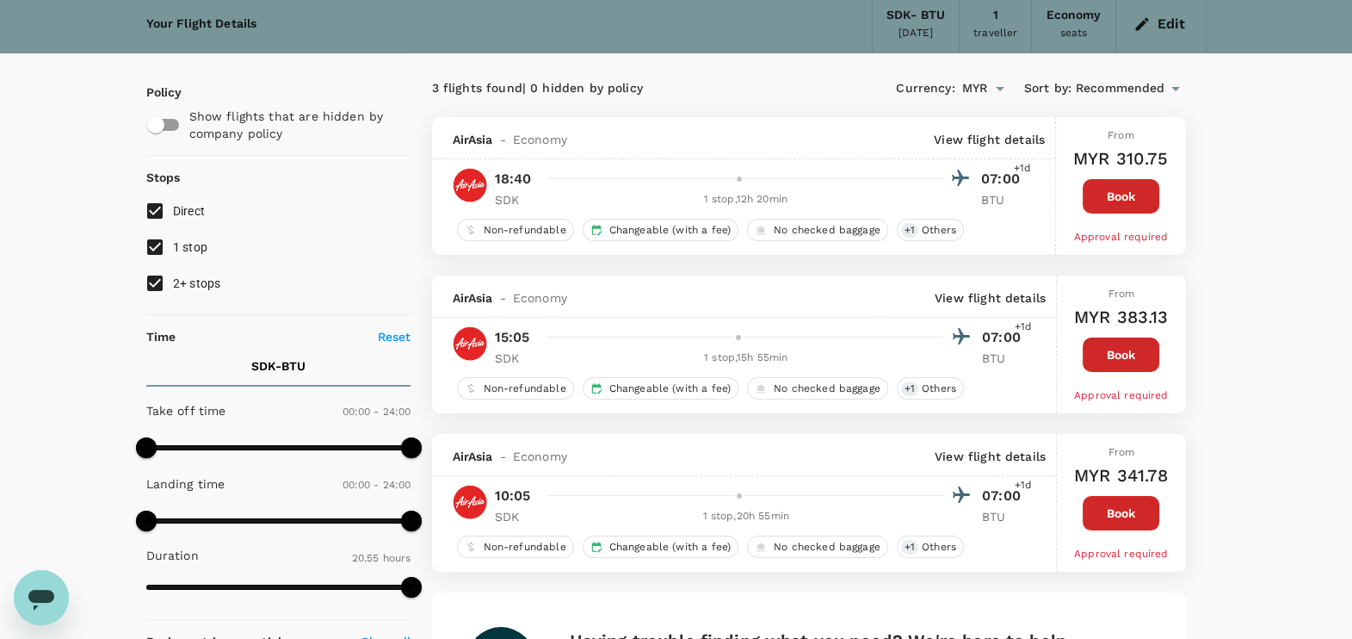
click at [1004, 137] on p "View flight details" at bounding box center [989, 139] width 111 height 17
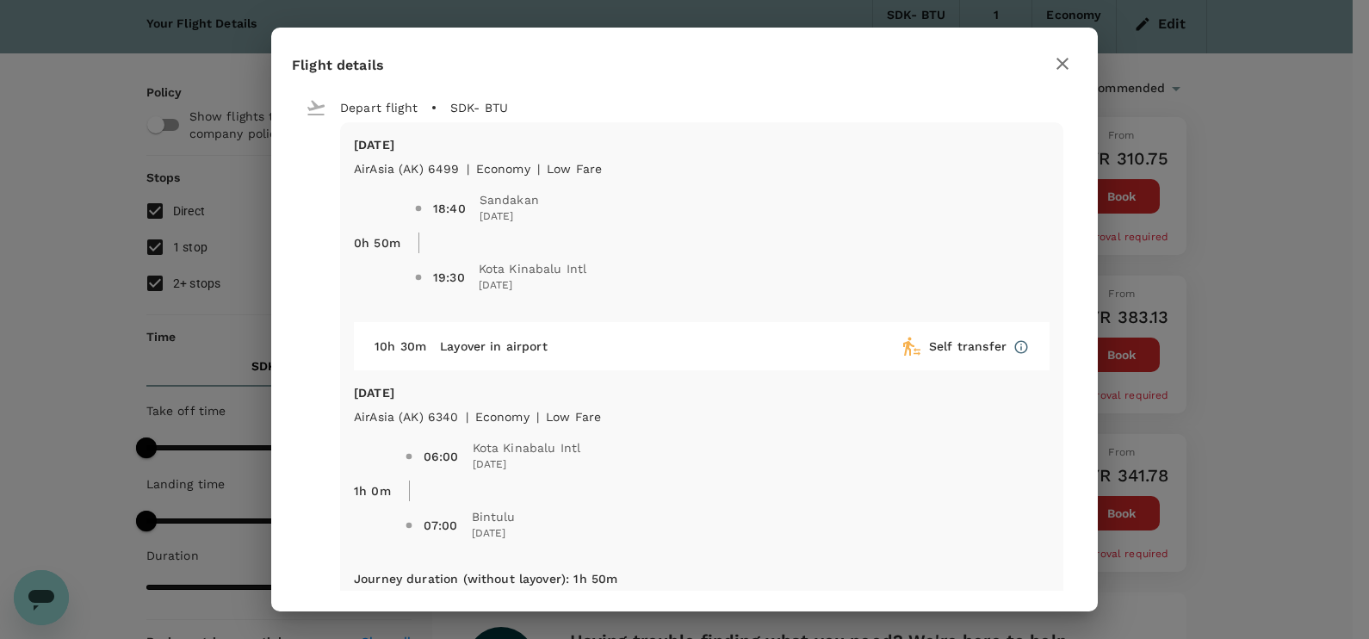
click at [1068, 64] on icon "button" at bounding box center [1062, 63] width 21 height 21
